Goal: Task Accomplishment & Management: Complete application form

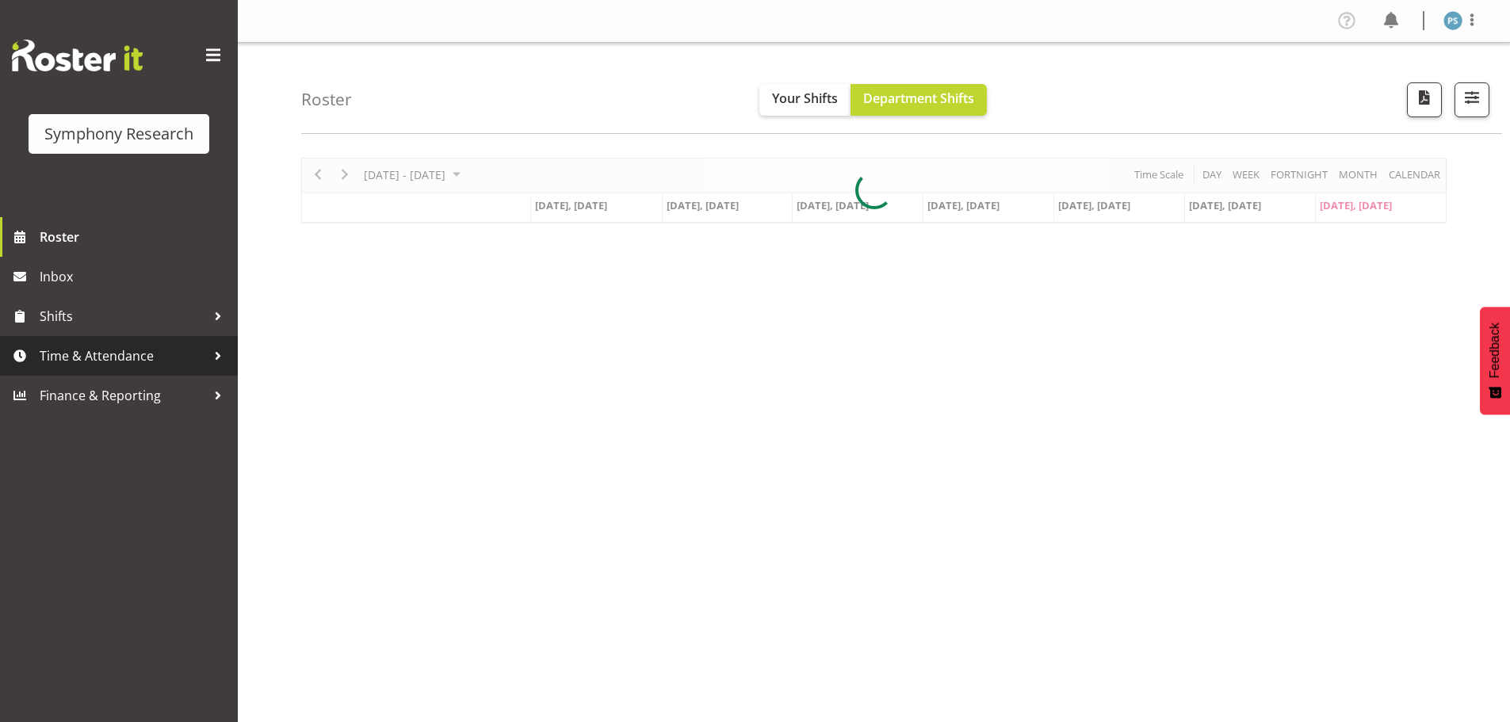
click at [175, 365] on span "Time & Attendance" at bounding box center [123, 356] width 166 height 24
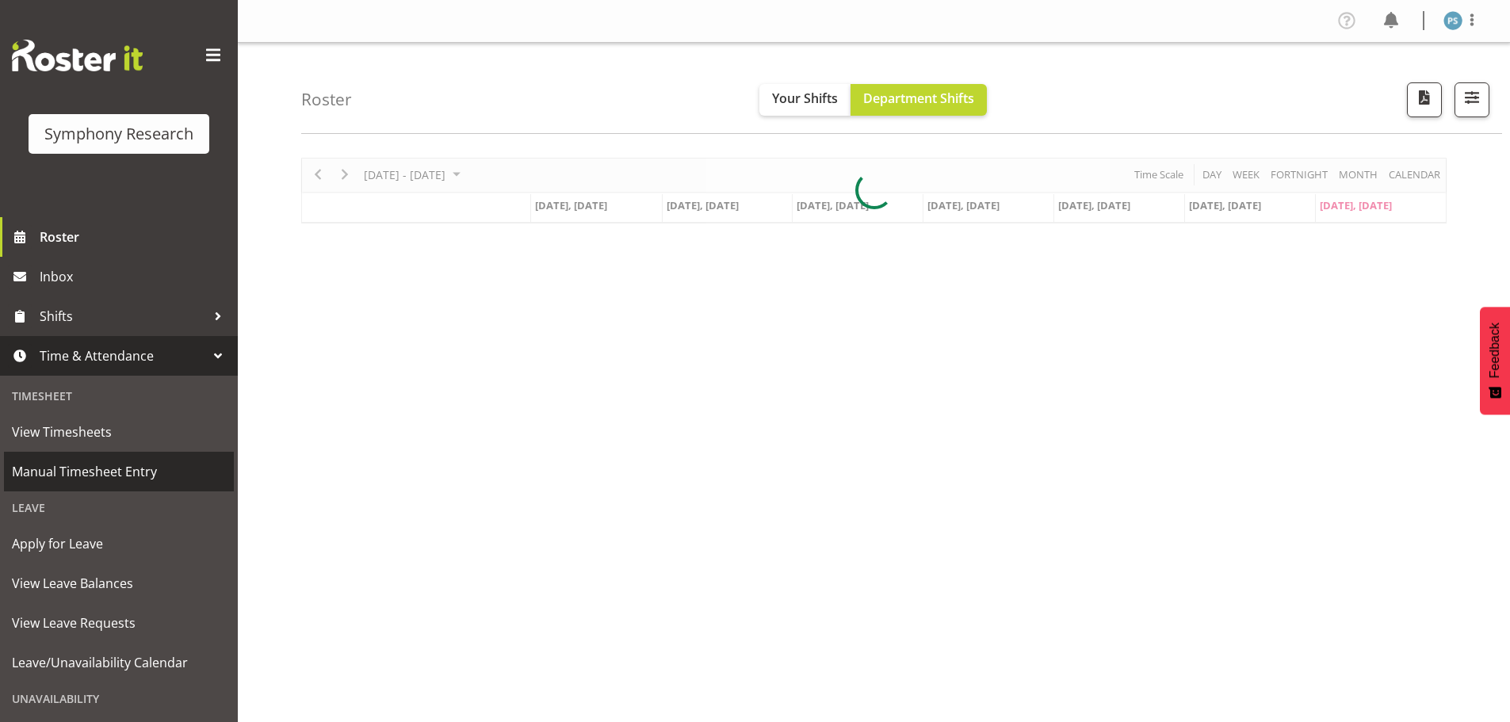
click at [158, 460] on link "Manual Timesheet Entry" at bounding box center [119, 472] width 230 height 40
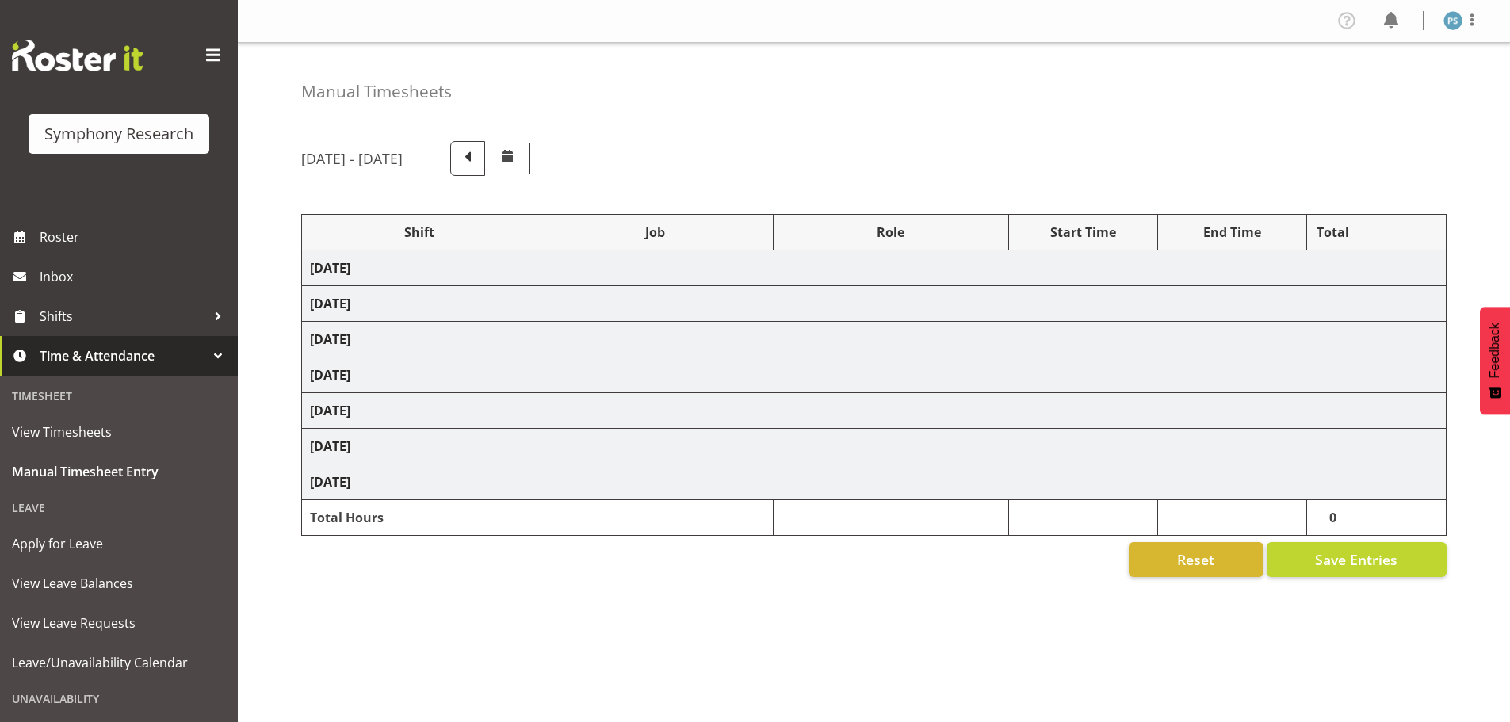
select select "4583"
select select "10499"
select select "4583"
select select "10527"
select select "4583"
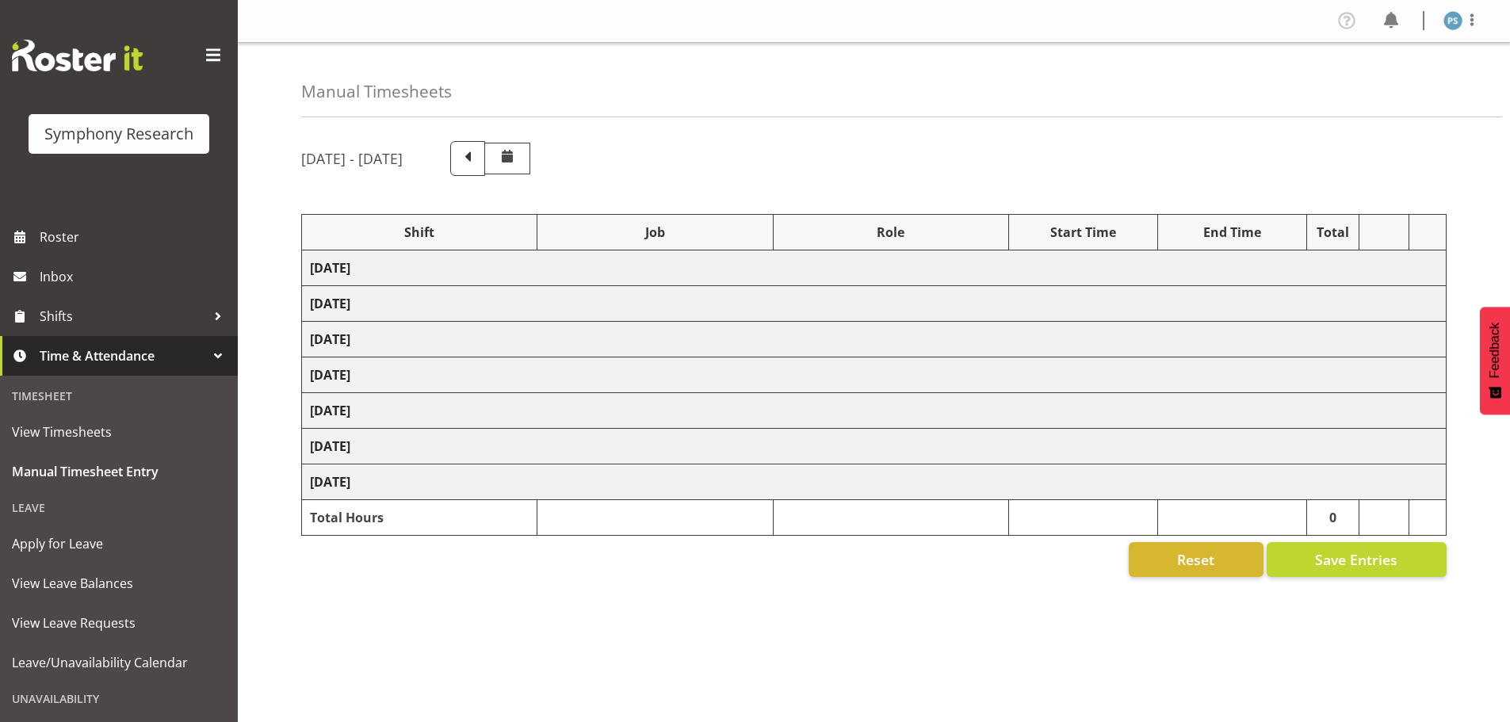
select select "10499"
select select "4583"
select select "10499"
select select "4583"
select select "10527"
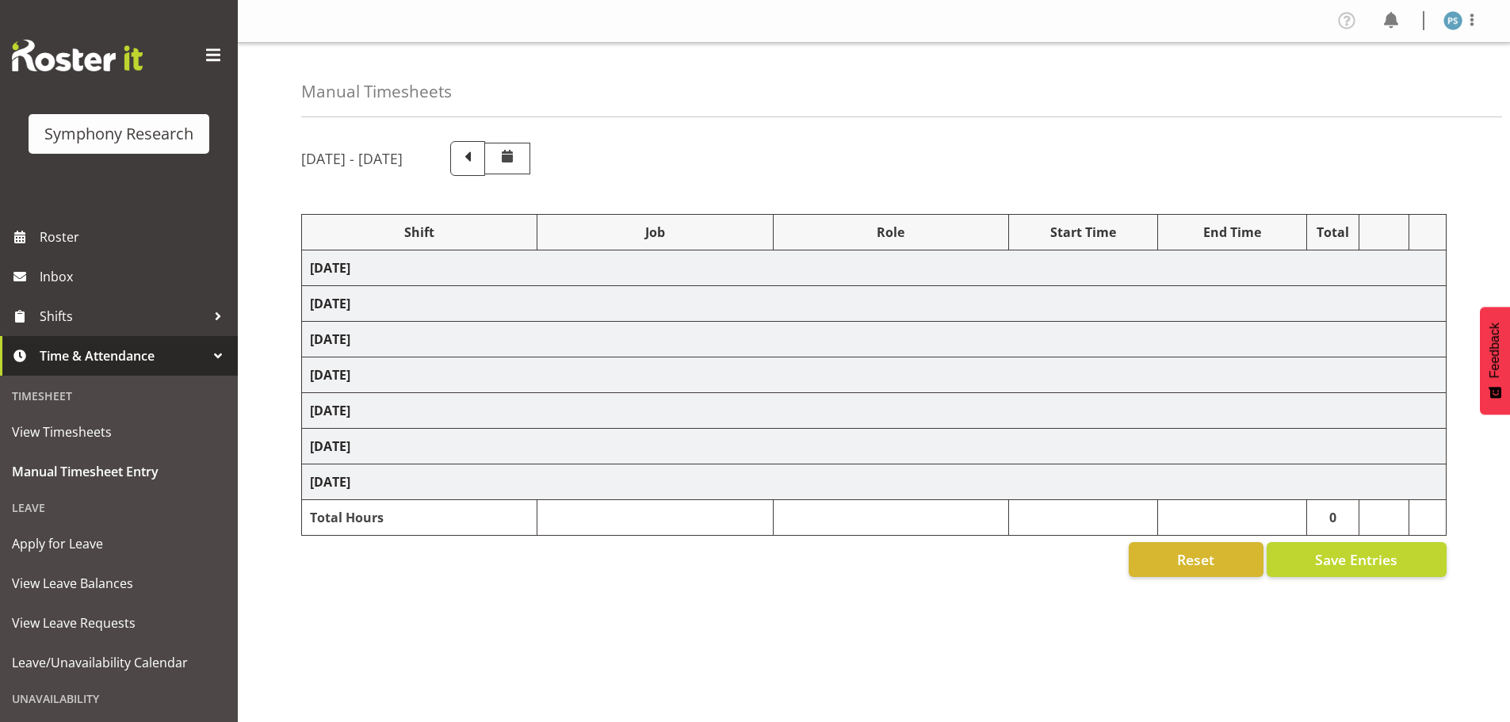
select select "4583"
select select "10527"
select select "4583"
select select "10499"
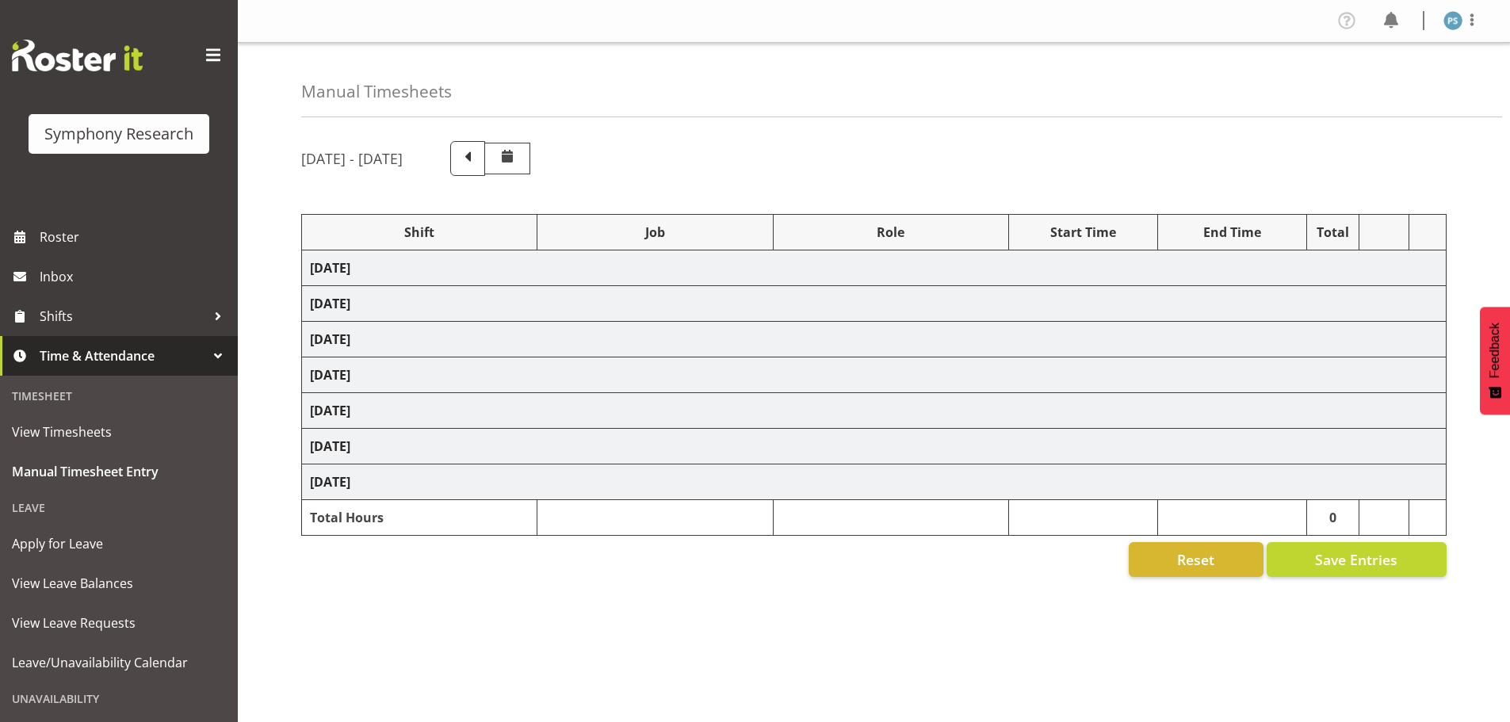
select select "4583"
select select "10527"
select select "4583"
select select "10499"
select select "19170"
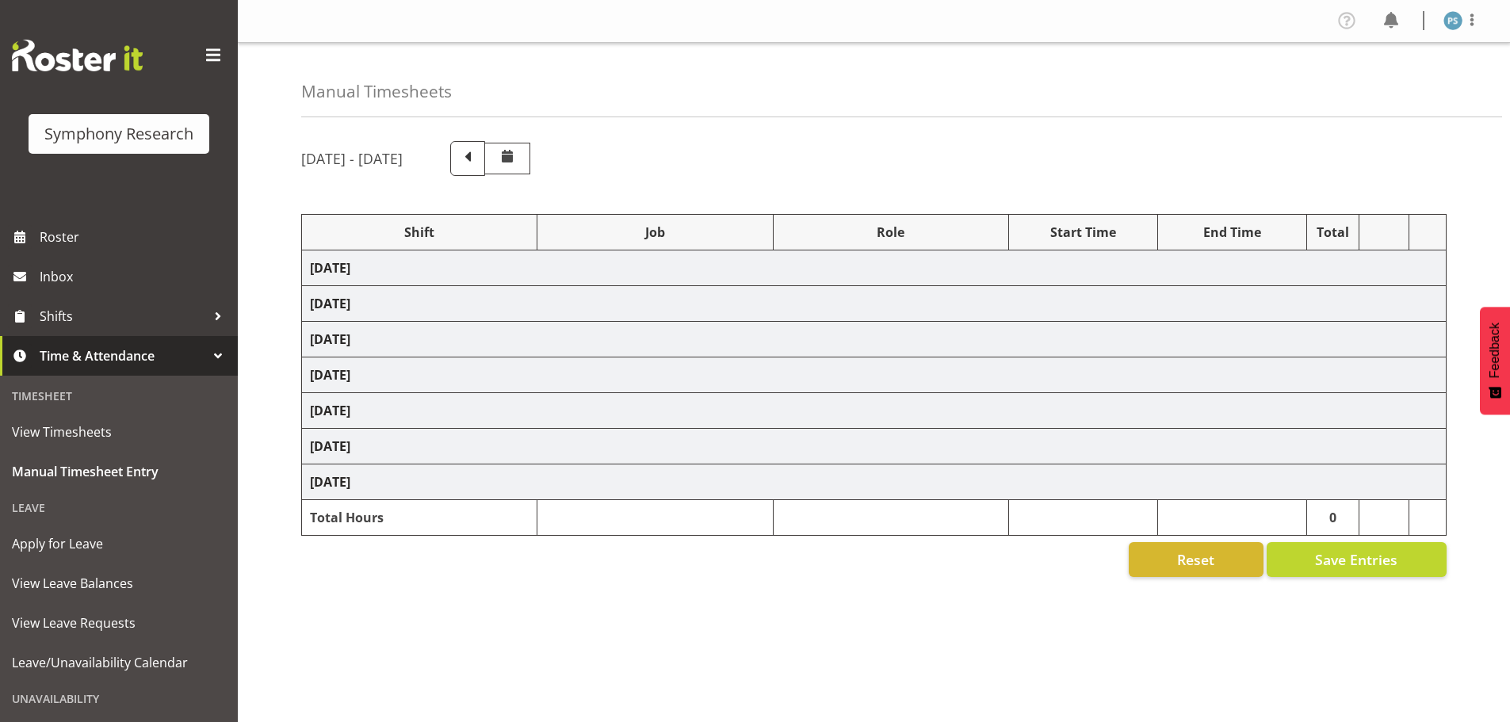
select select "10527"
select select "19170"
select select "10499"
select select "19170"
select select "10527"
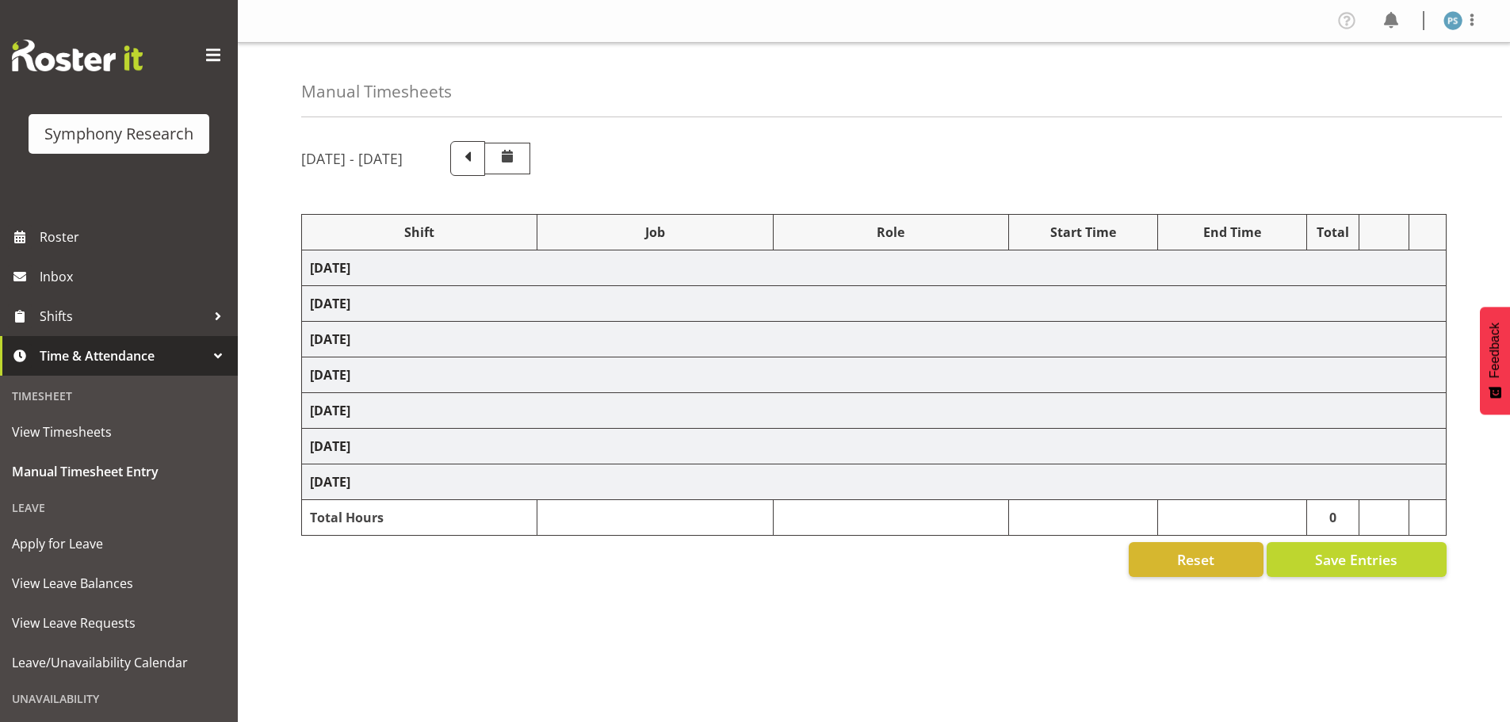
select select "19170"
select select "10499"
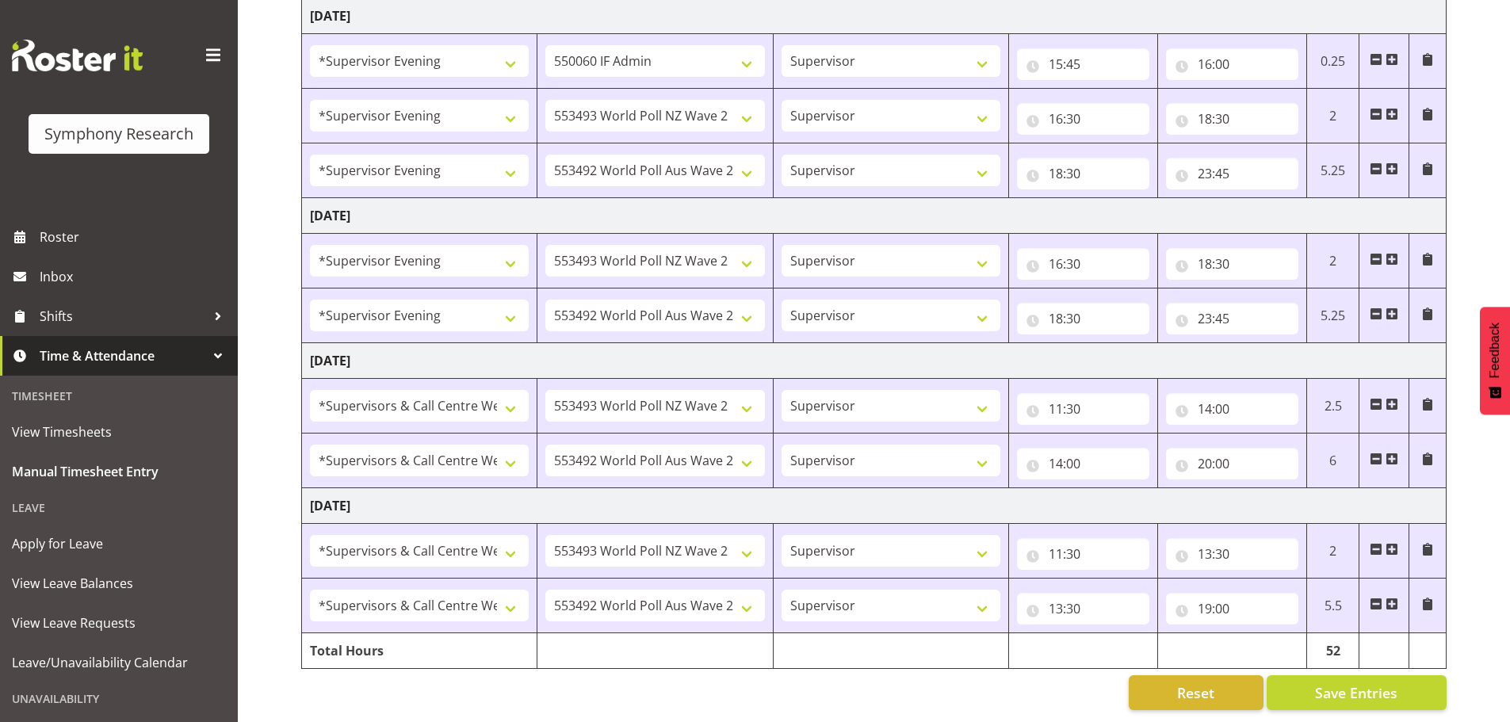
scroll to position [644, 0]
click at [1216, 597] on input "19:00" at bounding box center [1232, 609] width 132 height 32
click at [1318, 637] on select "00 01 02 03 04 05 06 07 08 09 10 11 12 13 14 15 16 17 18 19 20 21 22 23 24 25 2…" at bounding box center [1315, 650] width 36 height 32
select select "30"
click at [1297, 634] on select "00 01 02 03 04 05 06 07 08 09 10 11 12 13 14 15 16 17 18 19 20 21 22 23 24 25 2…" at bounding box center [1315, 650] width 36 height 32
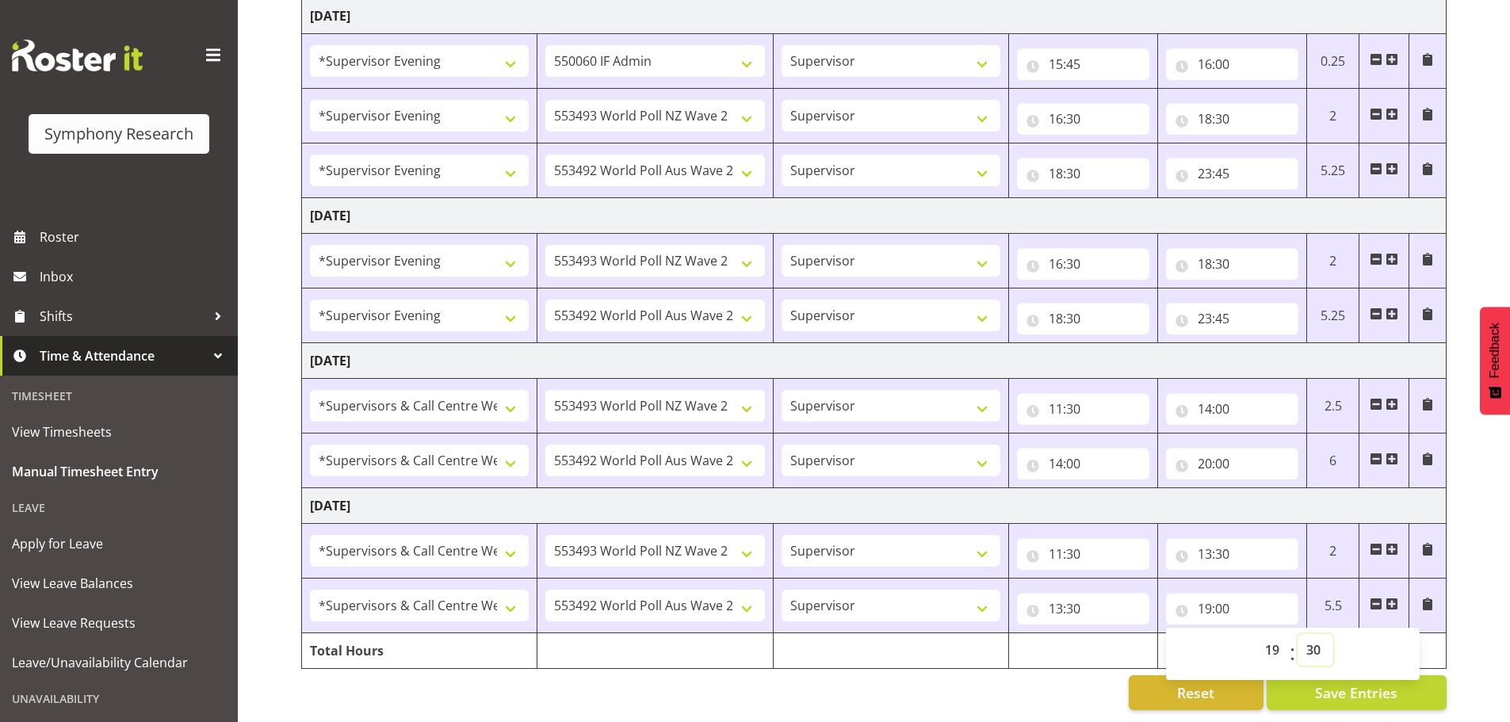
type input "19:30"
click at [1339, 685] on span "Save Entries" at bounding box center [1356, 692] width 82 height 21
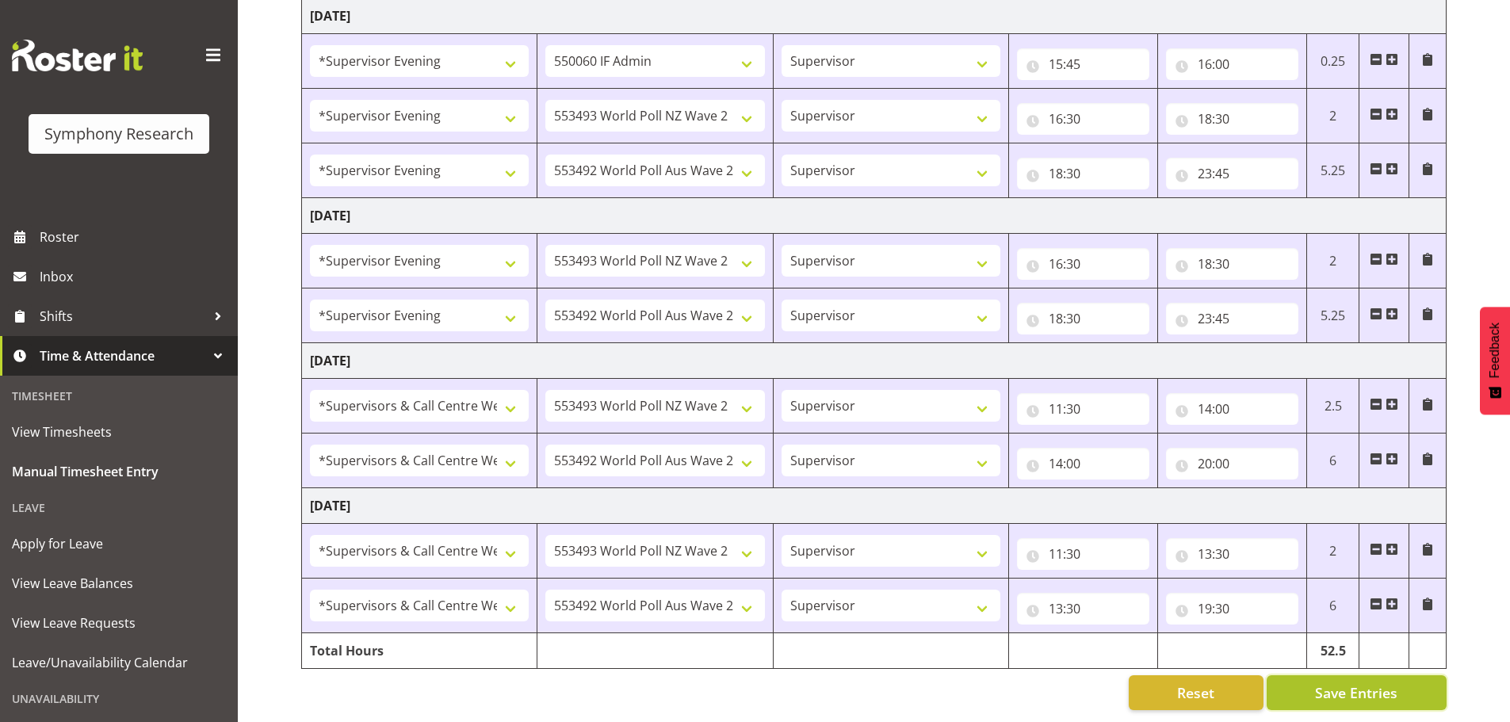
click at [1334, 682] on span "Save Entries" at bounding box center [1356, 692] width 82 height 21
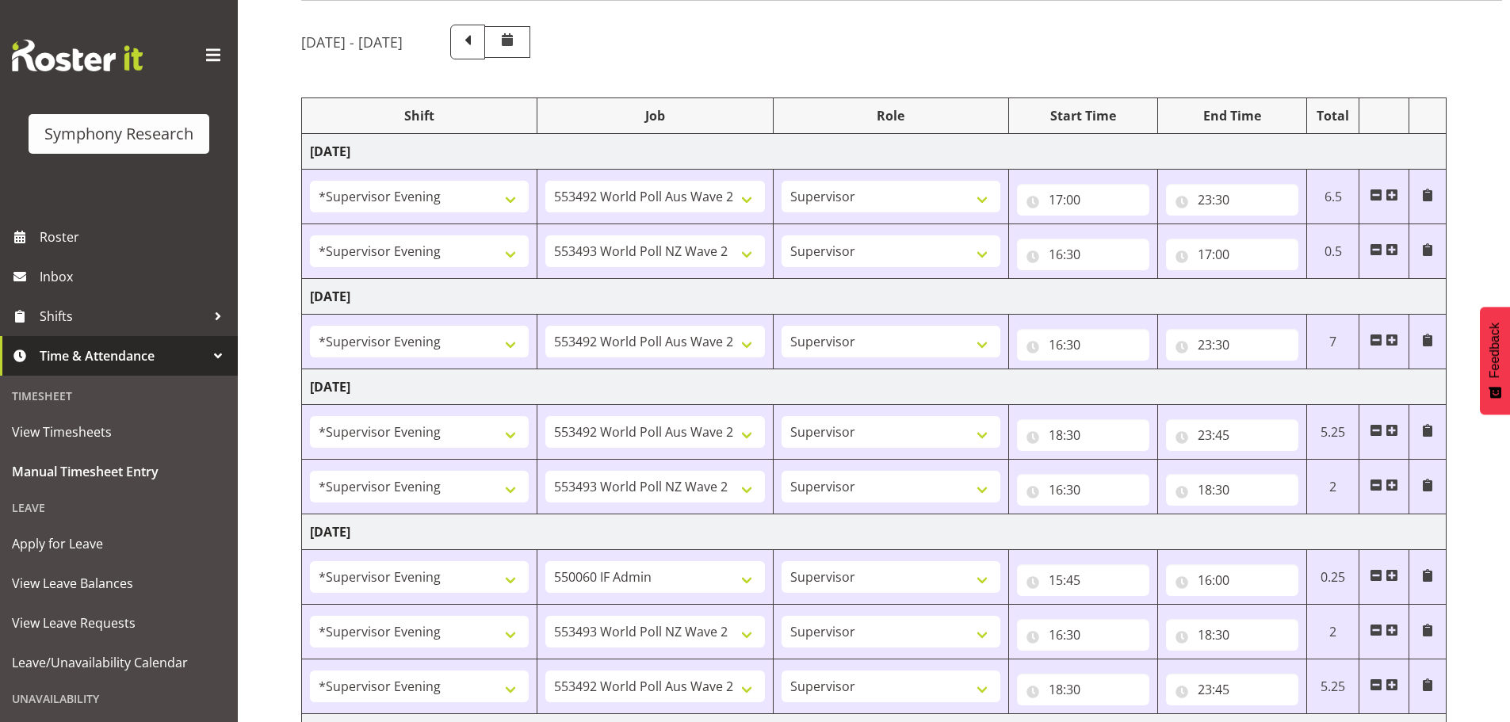
scroll to position [0, 0]
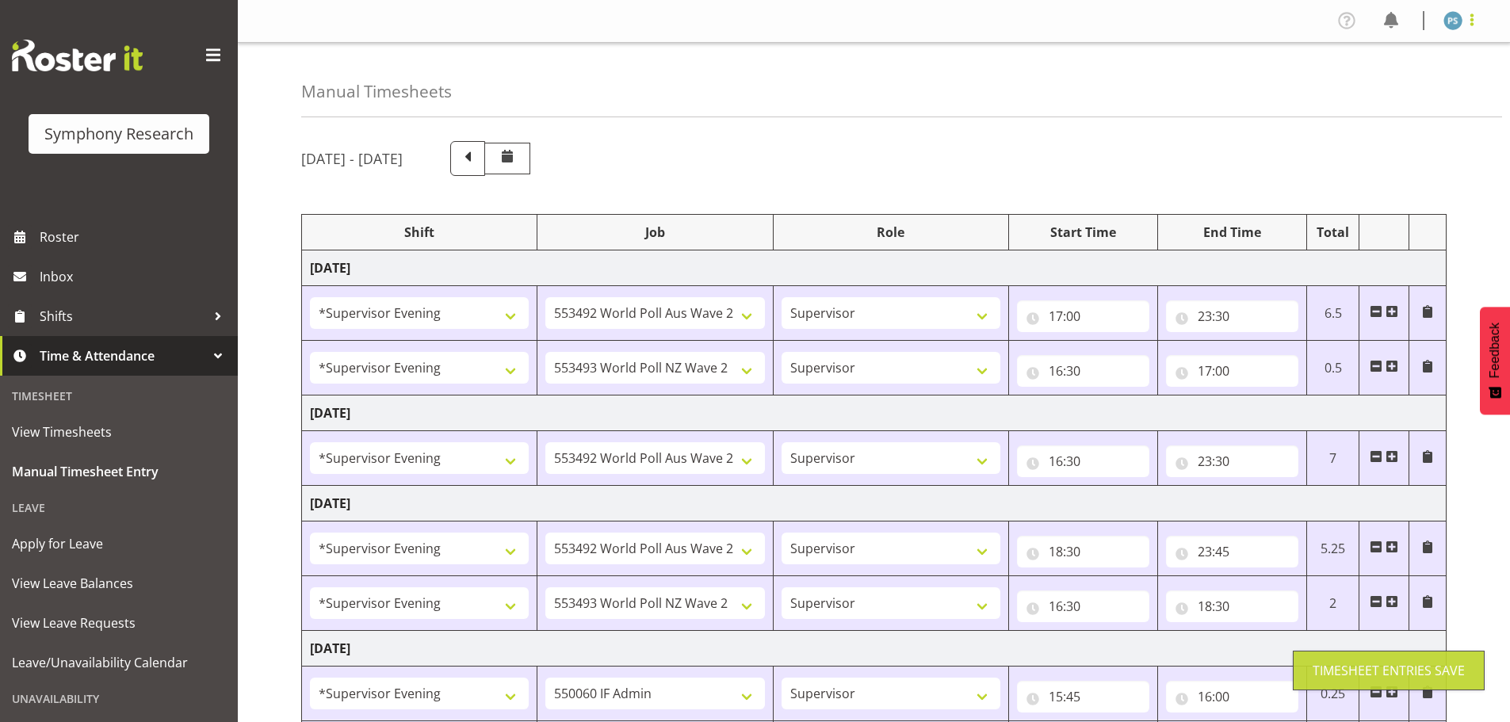
click at [1472, 21] on span at bounding box center [1471, 19] width 19 height 19
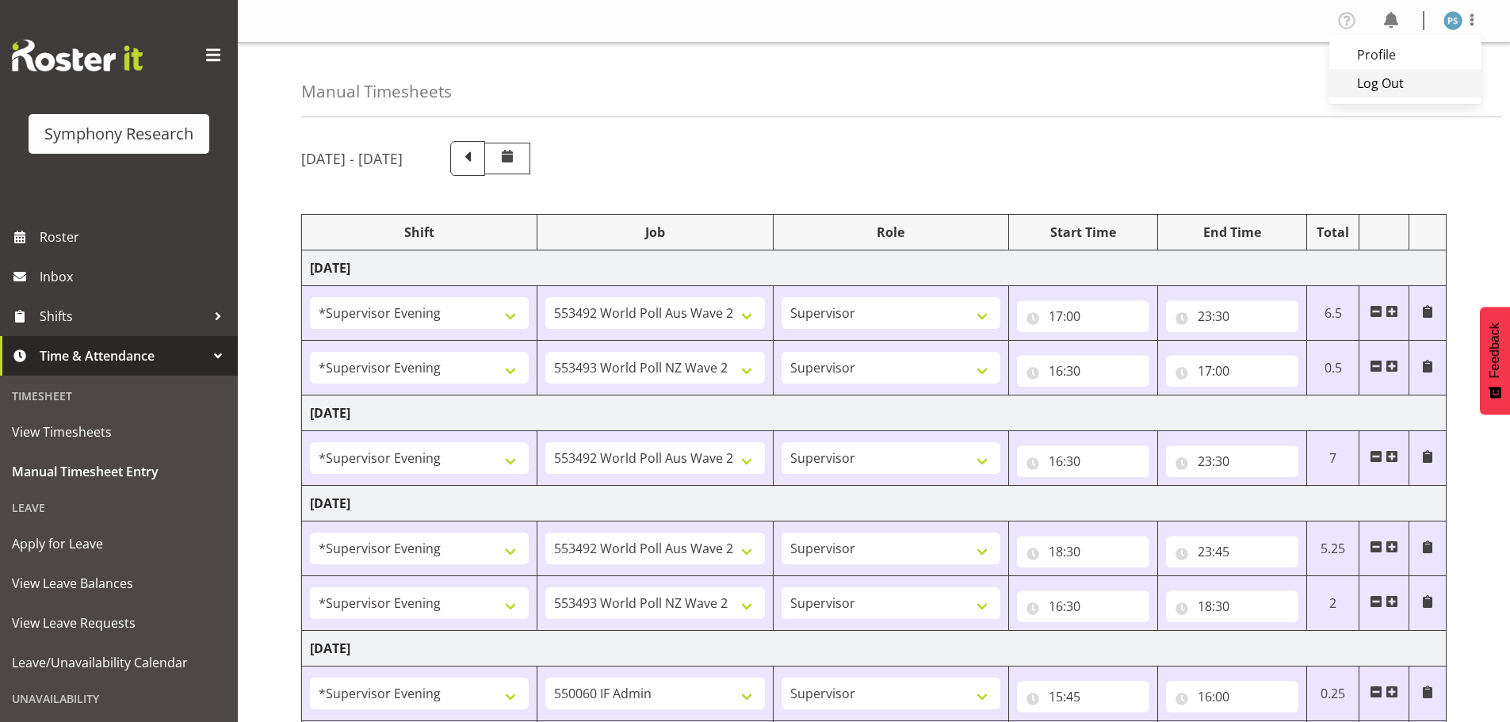
click at [1361, 84] on link "Log Out" at bounding box center [1405, 83] width 152 height 29
